Goal: Transaction & Acquisition: Purchase product/service

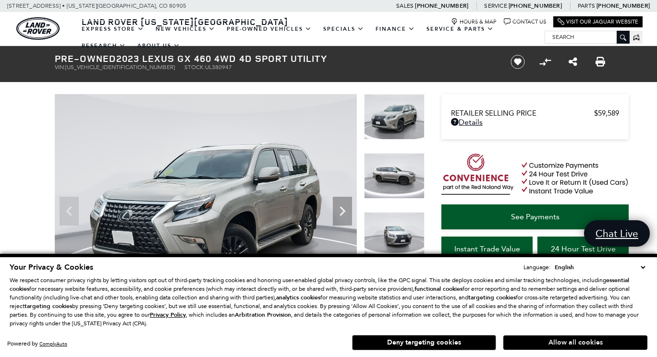
click at [570, 345] on button "Allow all cookies" at bounding box center [576, 343] width 144 height 14
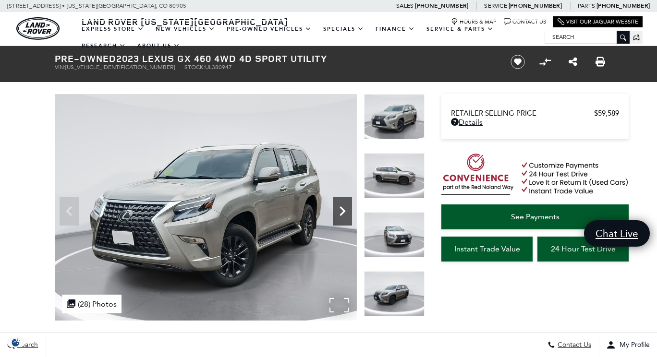
click at [342, 212] on icon "Next" at bounding box center [342, 211] width 19 height 19
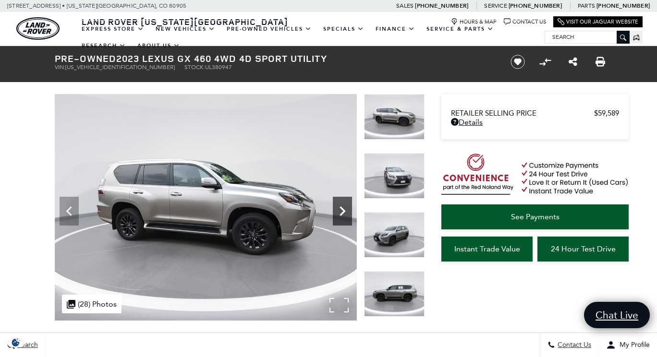
click at [342, 213] on icon "Next" at bounding box center [342, 211] width 19 height 19
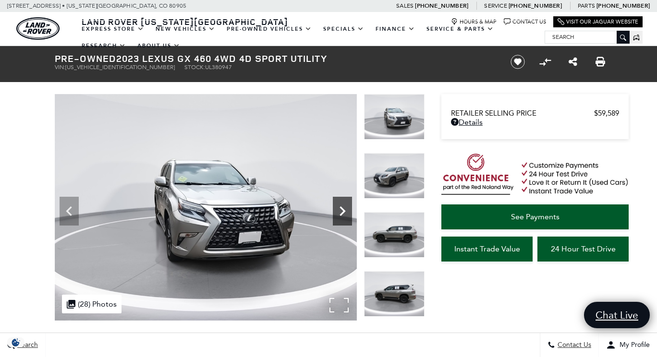
click at [342, 213] on icon "Next" at bounding box center [342, 211] width 19 height 19
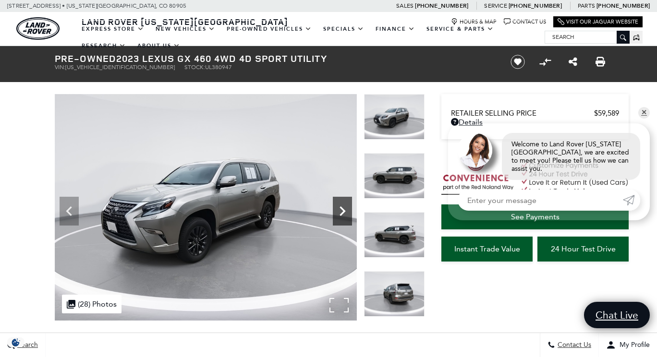
click at [342, 213] on icon "Next" at bounding box center [342, 211] width 19 height 19
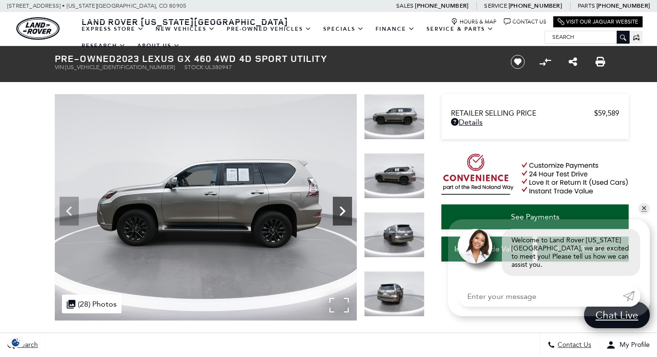
click at [343, 213] on icon "Next" at bounding box center [343, 212] width 6 height 10
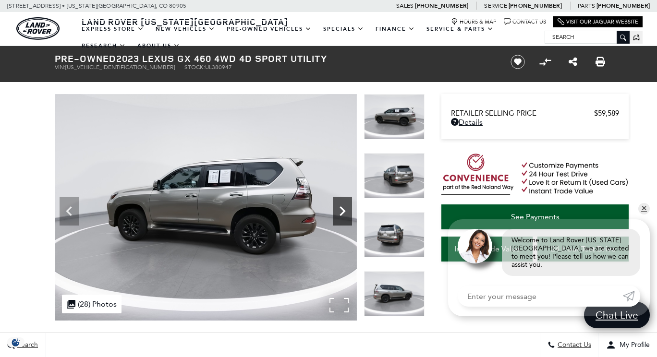
click at [344, 213] on icon "Next" at bounding box center [343, 212] width 6 height 10
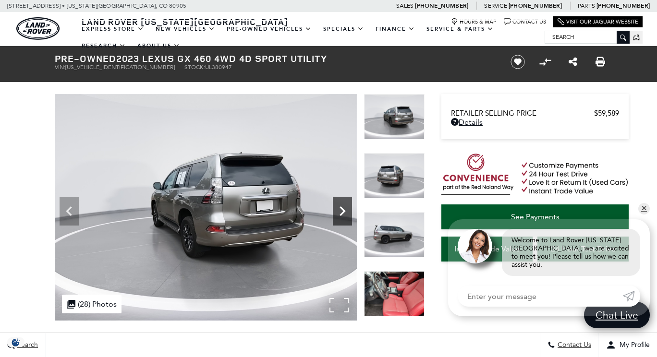
click at [344, 213] on icon "Next" at bounding box center [343, 212] width 6 height 10
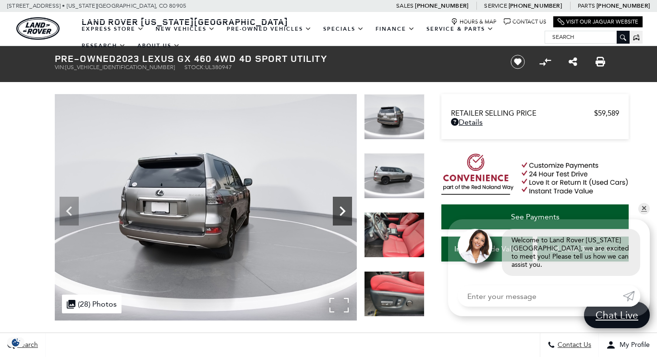
click at [344, 213] on icon "Next" at bounding box center [343, 212] width 6 height 10
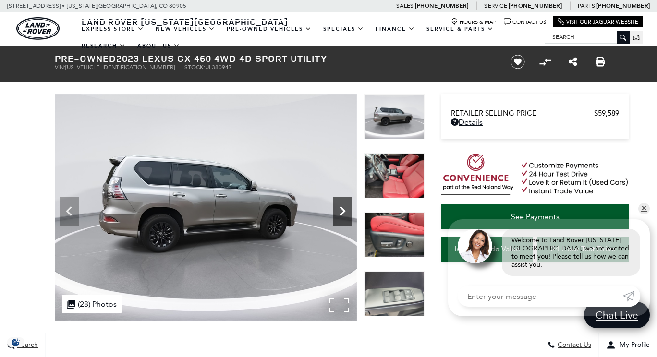
click at [344, 213] on icon "Next" at bounding box center [343, 212] width 6 height 10
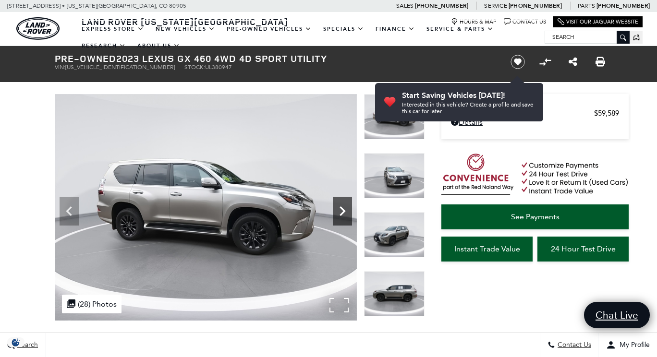
click at [345, 214] on icon "Next" at bounding box center [342, 211] width 19 height 19
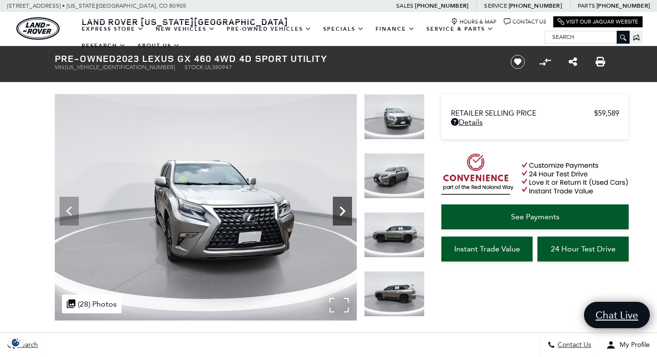
click at [345, 214] on icon "Next" at bounding box center [342, 211] width 19 height 19
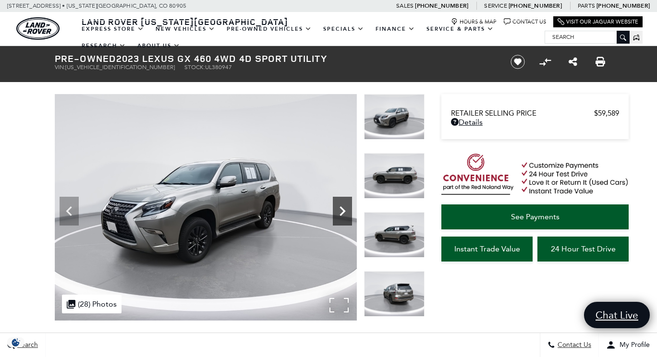
click at [345, 214] on icon "Next" at bounding box center [342, 211] width 19 height 19
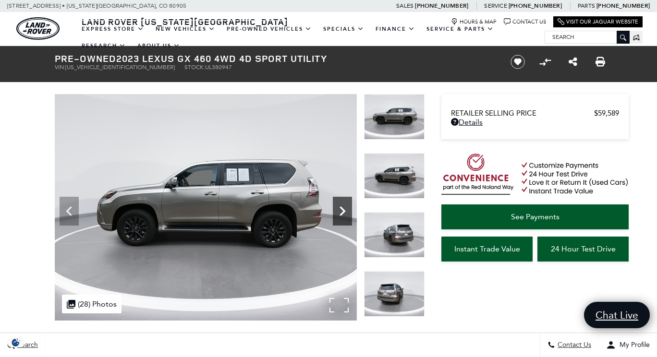
click at [345, 214] on icon "Next" at bounding box center [342, 211] width 19 height 19
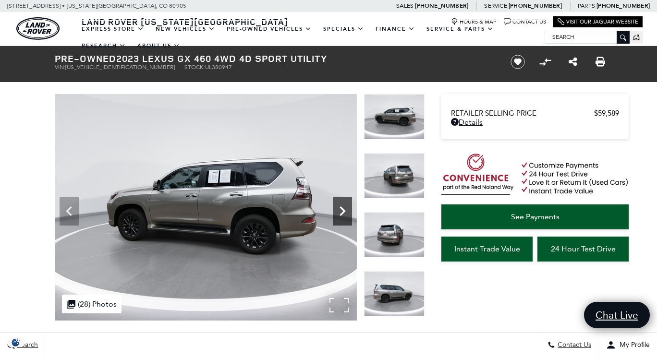
click at [345, 214] on icon "Next" at bounding box center [342, 211] width 19 height 19
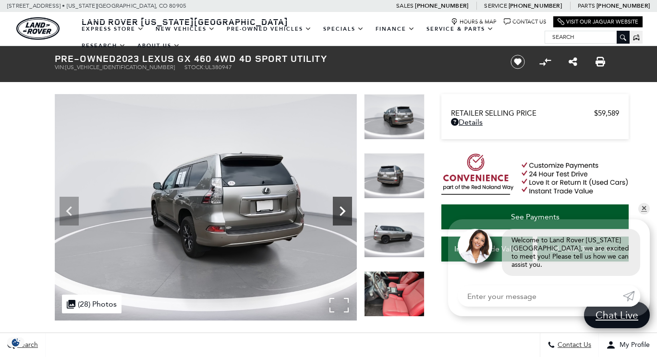
click at [345, 214] on icon "Next" at bounding box center [342, 211] width 19 height 19
